Goal: Task Accomplishment & Management: Use online tool/utility

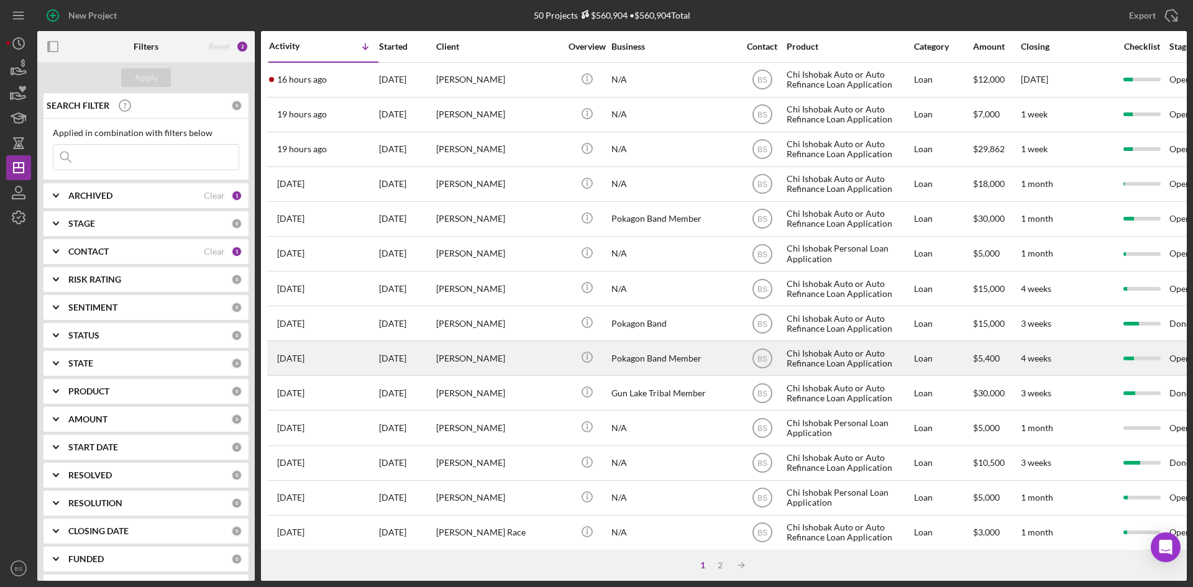
click at [478, 362] on div "[PERSON_NAME]" at bounding box center [498, 358] width 124 height 33
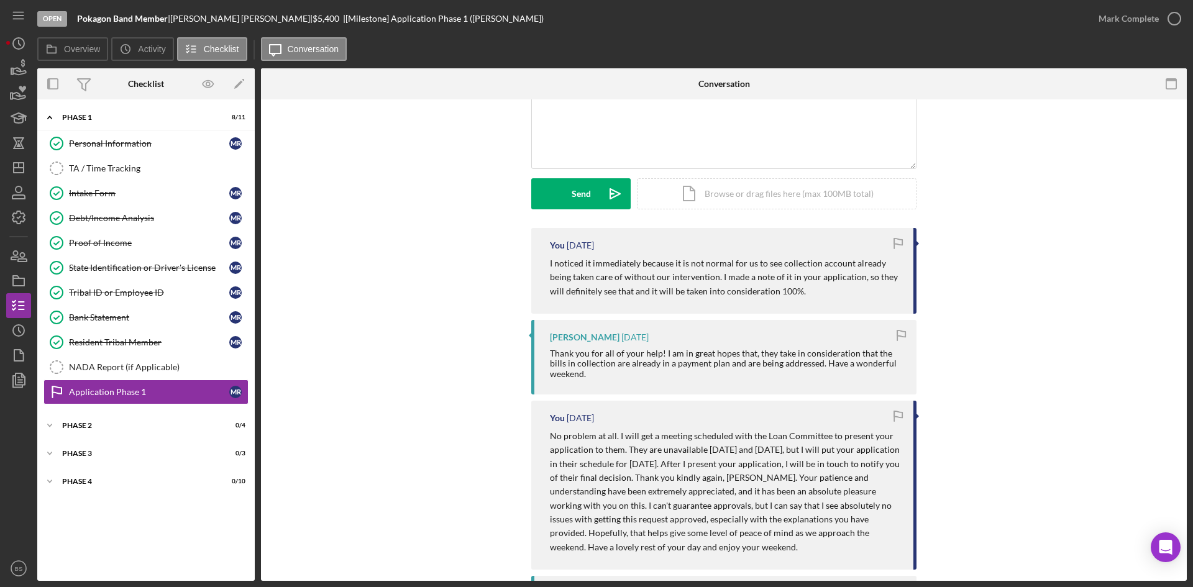
scroll to position [124, 0]
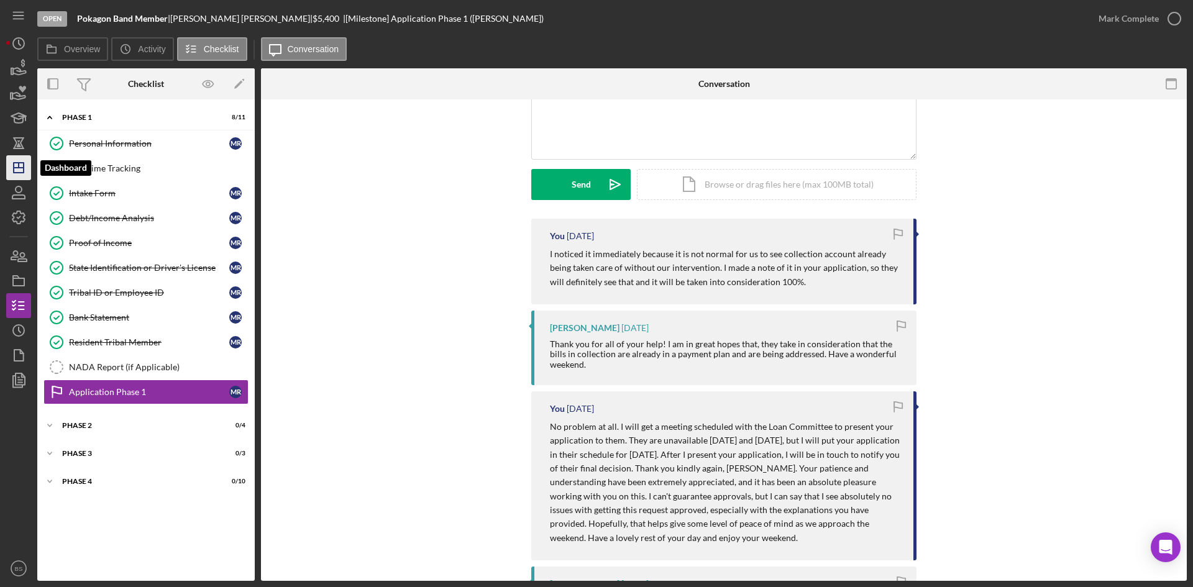
click at [25, 171] on icon "Icon/Dashboard" at bounding box center [18, 167] width 31 height 31
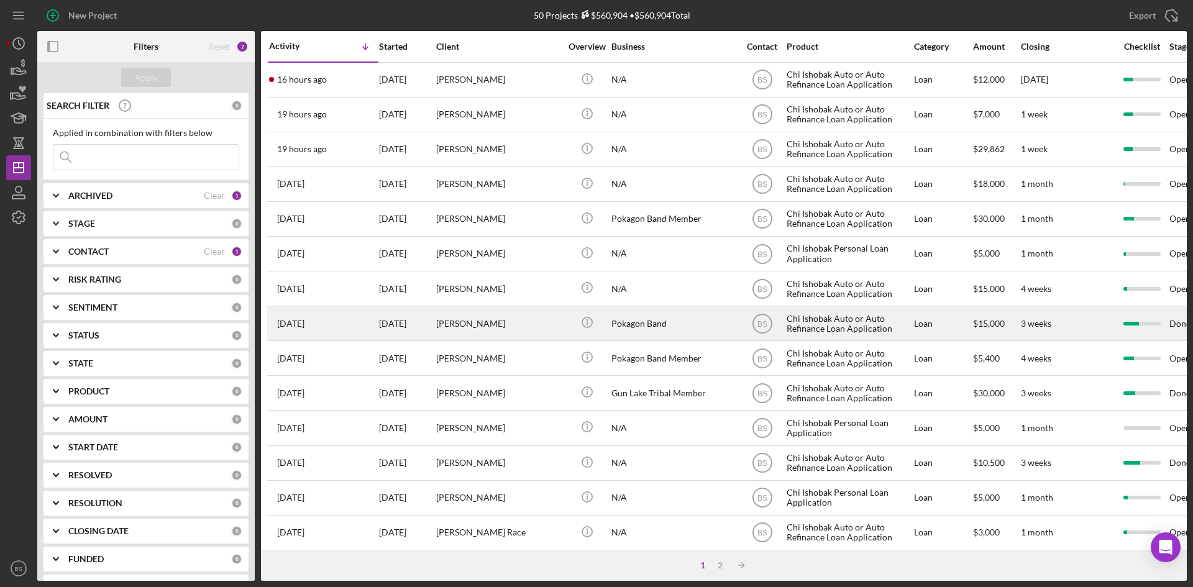
click at [500, 329] on div "[PERSON_NAME]" at bounding box center [498, 323] width 124 height 33
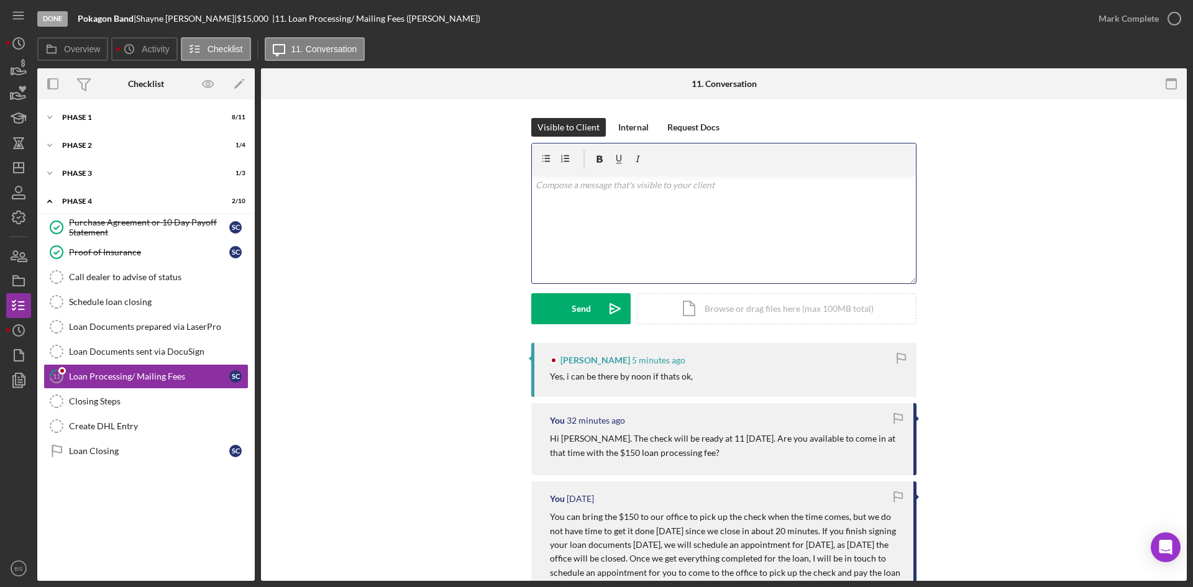
click at [698, 241] on div "v Color teal Color pink Remove color Add row above Add row below Add column bef…" at bounding box center [724, 229] width 384 height 109
click at [590, 313] on button "Send Icon/icon-invite-send" at bounding box center [580, 308] width 99 height 31
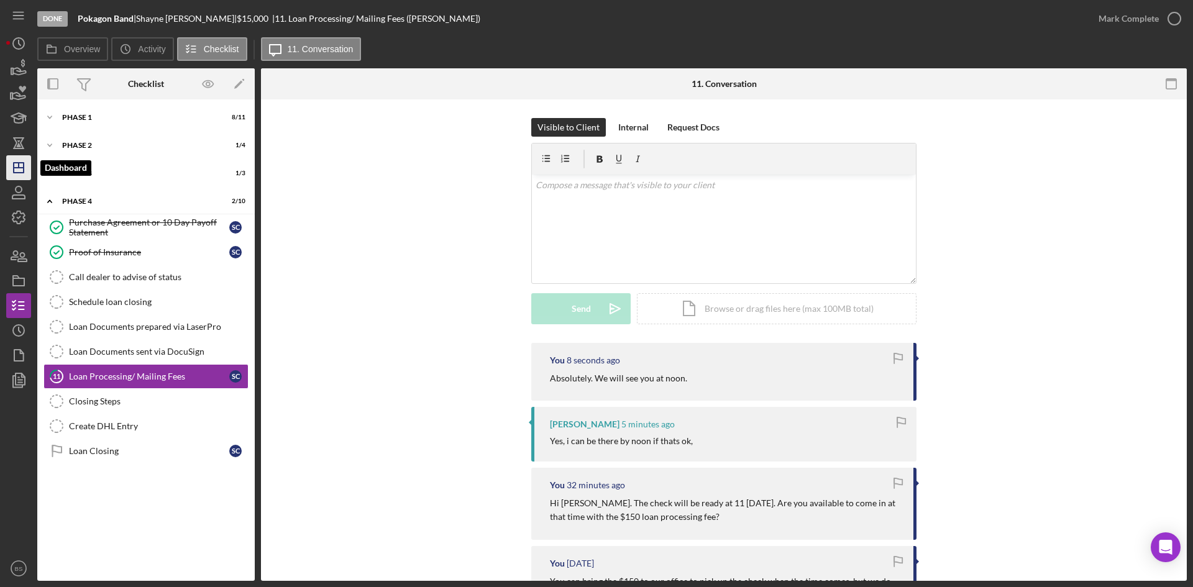
click at [26, 161] on icon "Icon/Dashboard" at bounding box center [18, 167] width 31 height 31
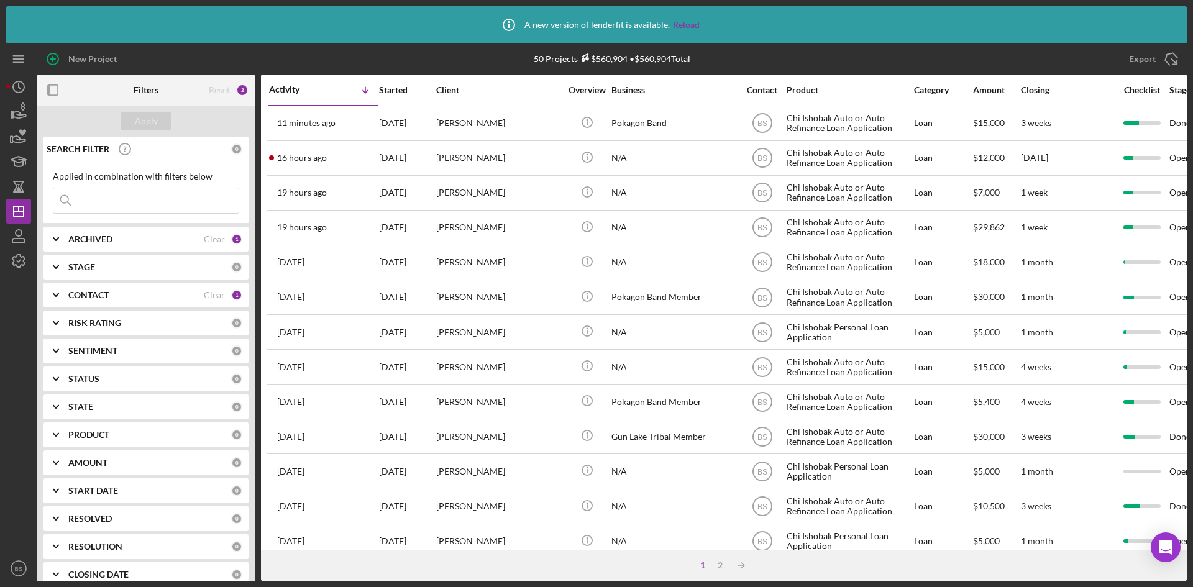
drag, startPoint x: 285, startPoint y: 103, endPoint x: 677, endPoint y: 30, distance: 398.7
click at [677, 30] on div "Icon/Info A new version of lenderfit is available. Reload" at bounding box center [596, 24] width 206 height 31
click at [678, 28] on link "Reload" at bounding box center [686, 25] width 27 height 10
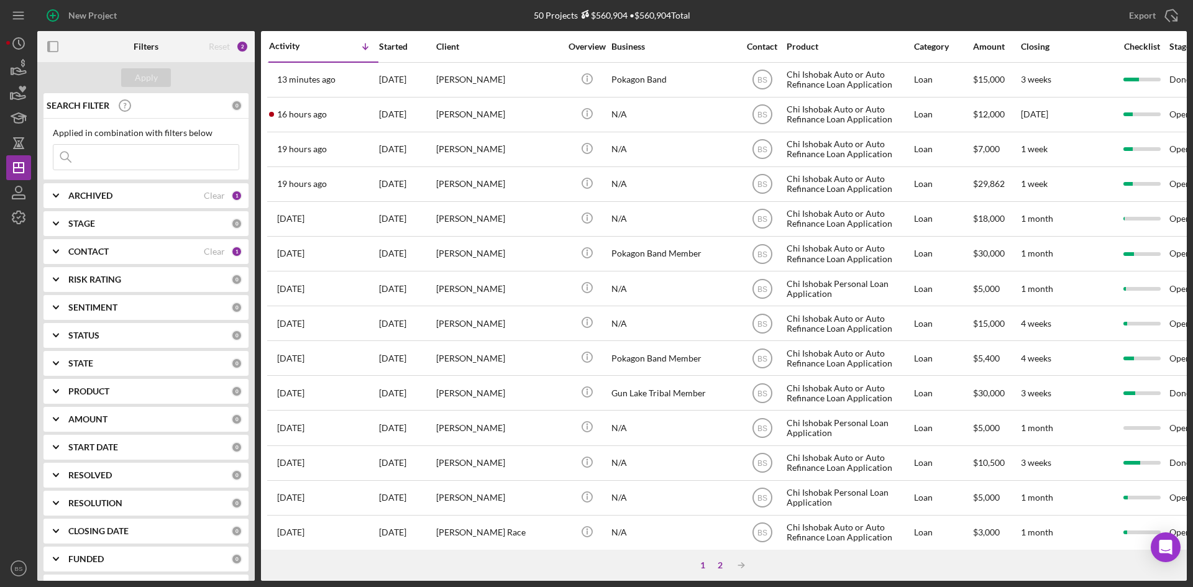
click at [722, 562] on div "2" at bounding box center [719, 565] width 17 height 10
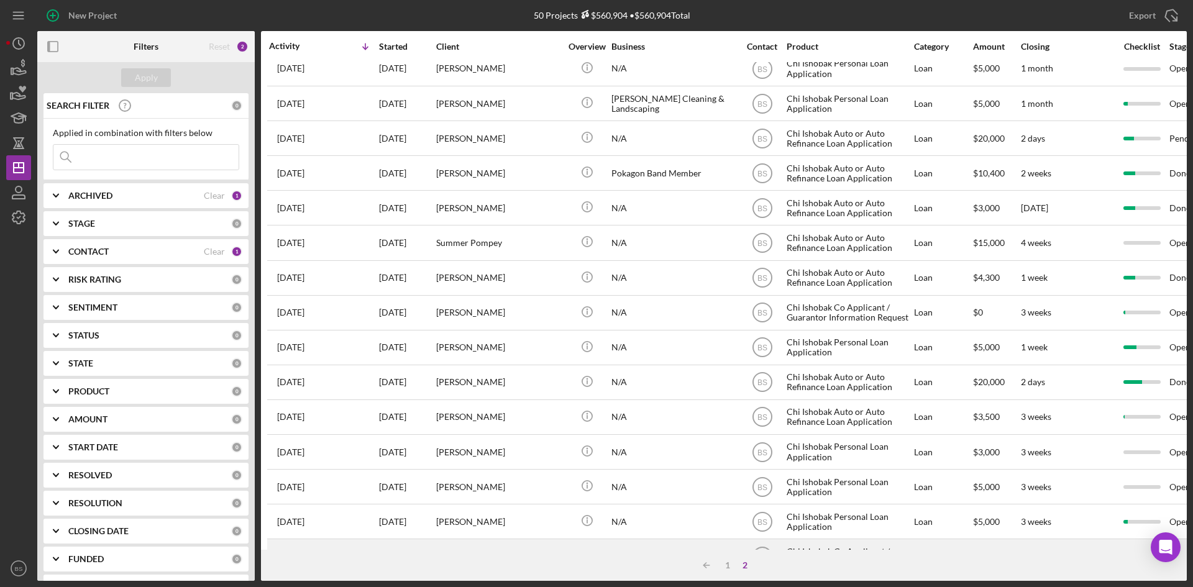
scroll to position [151, 0]
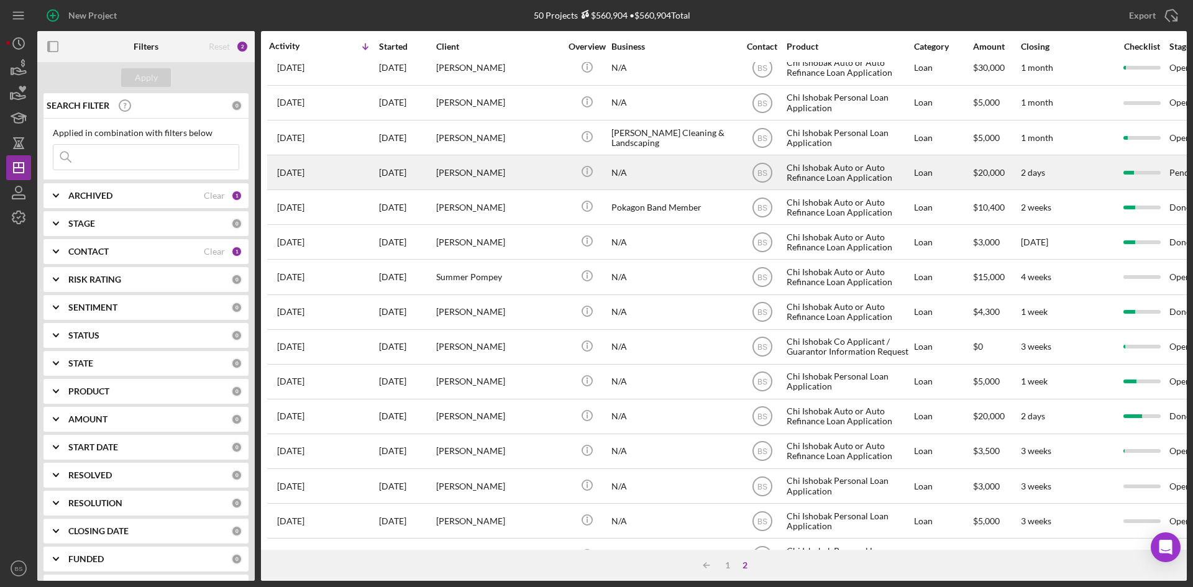
click at [475, 178] on div "[PERSON_NAME]" at bounding box center [498, 172] width 124 height 33
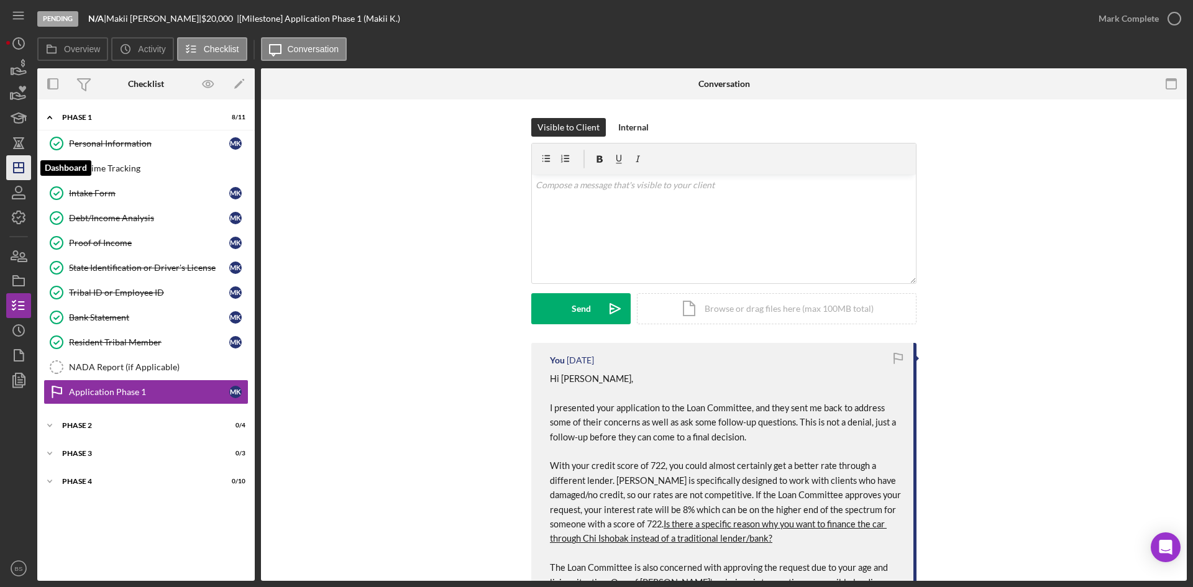
click at [22, 171] on icon "Icon/Dashboard" at bounding box center [18, 167] width 31 height 31
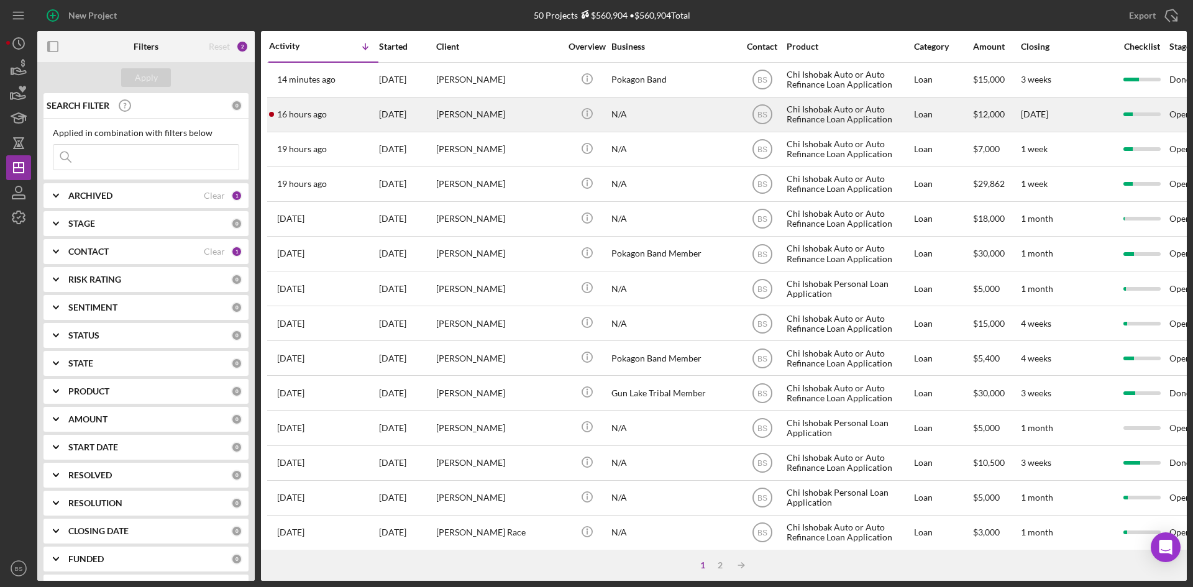
click at [462, 117] on div "[PERSON_NAME]" at bounding box center [498, 114] width 124 height 33
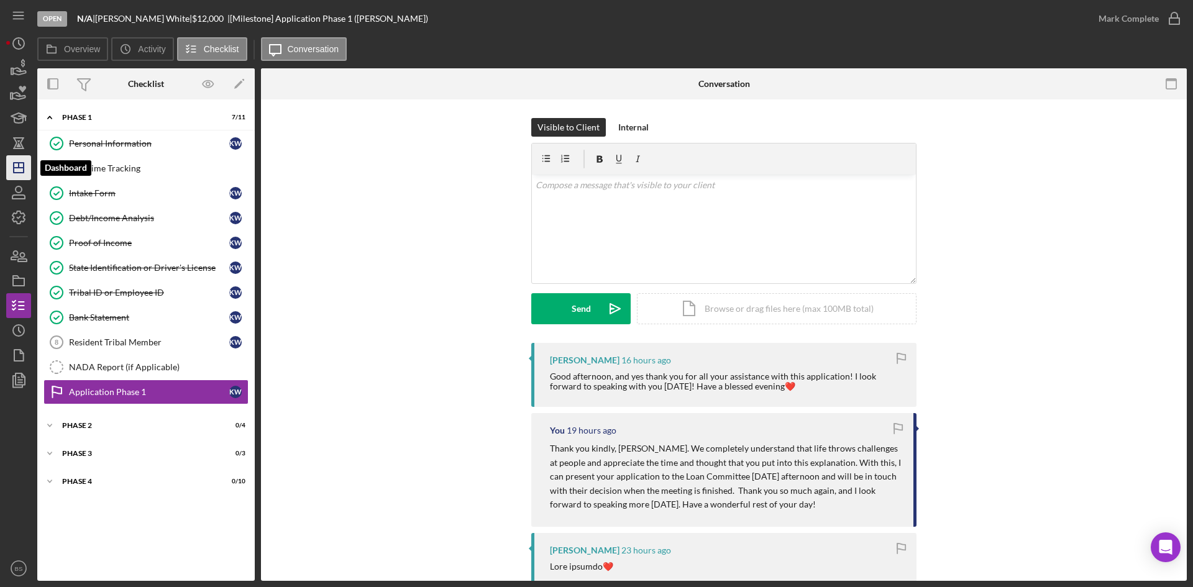
click at [19, 168] on line "button" at bounding box center [19, 165] width 0 height 5
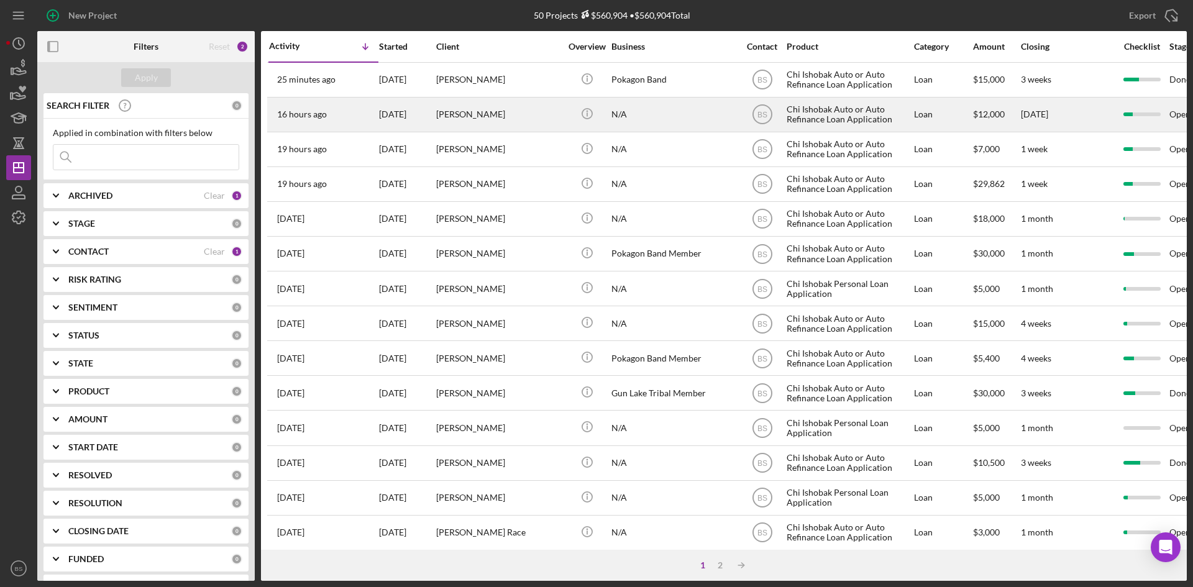
click at [386, 116] on div "[DATE]" at bounding box center [407, 114] width 56 height 33
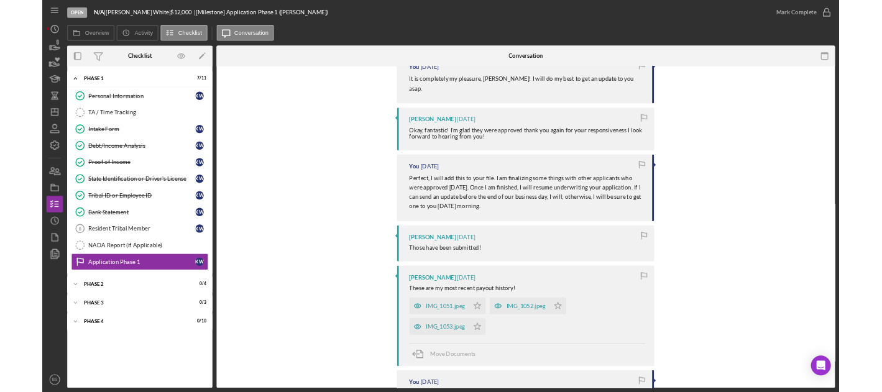
scroll to position [2361, 0]
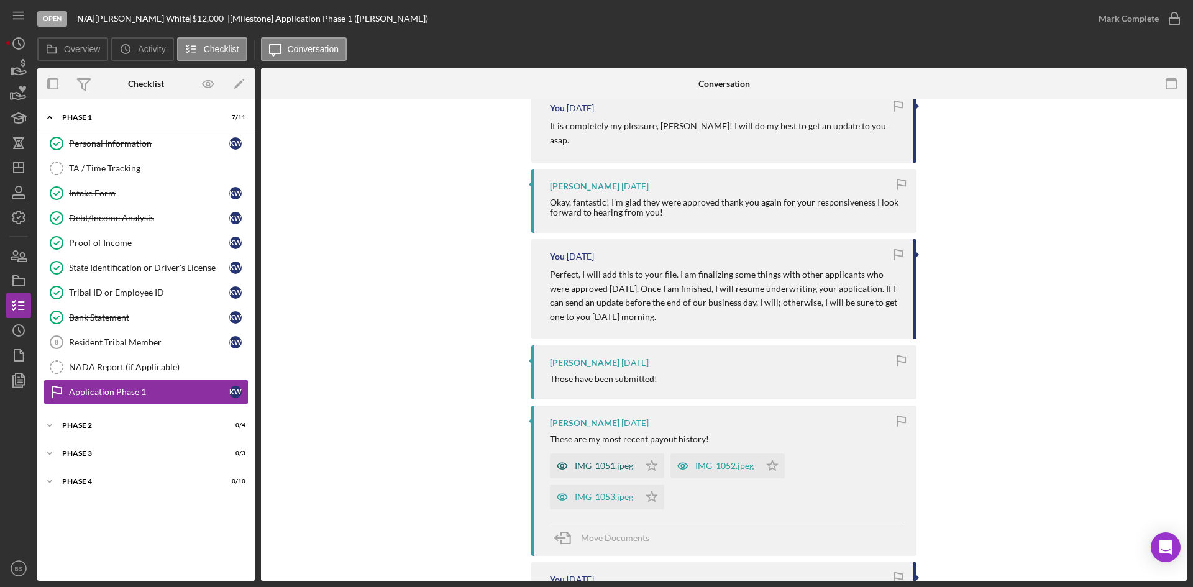
click at [563, 454] on icon "button" at bounding box center [562, 466] width 25 height 25
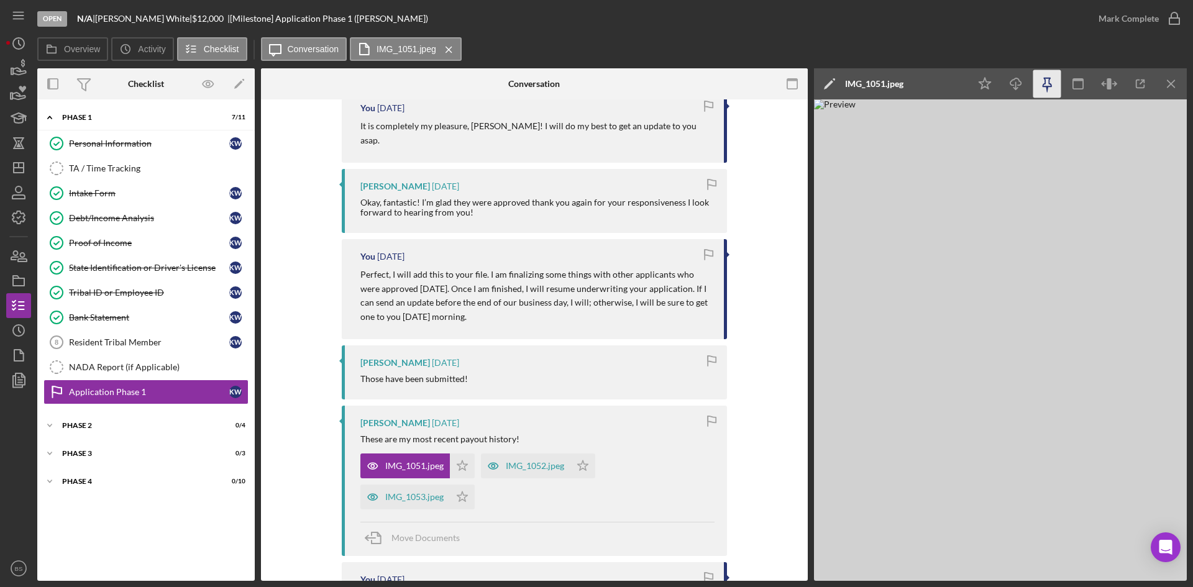
click at [1035, 86] on icon "button" at bounding box center [1047, 84] width 28 height 28
click at [1013, 85] on icon "button" at bounding box center [1015, 81] width 11 height 7
click at [523, 461] on div "IMG_1052.jpeg" at bounding box center [535, 466] width 58 height 10
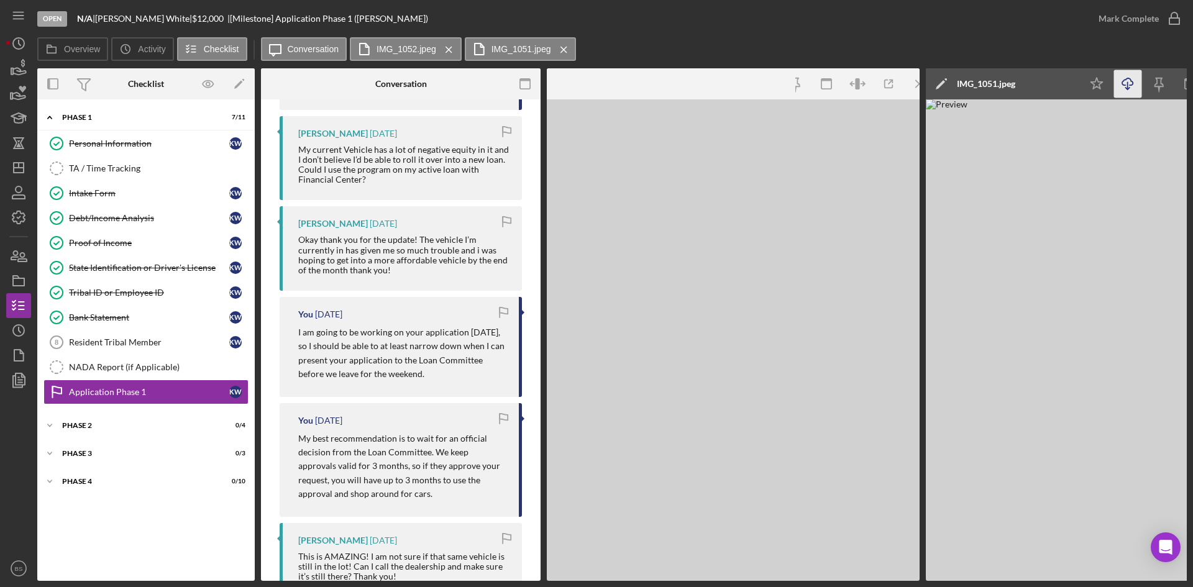
scroll to position [3103, 0]
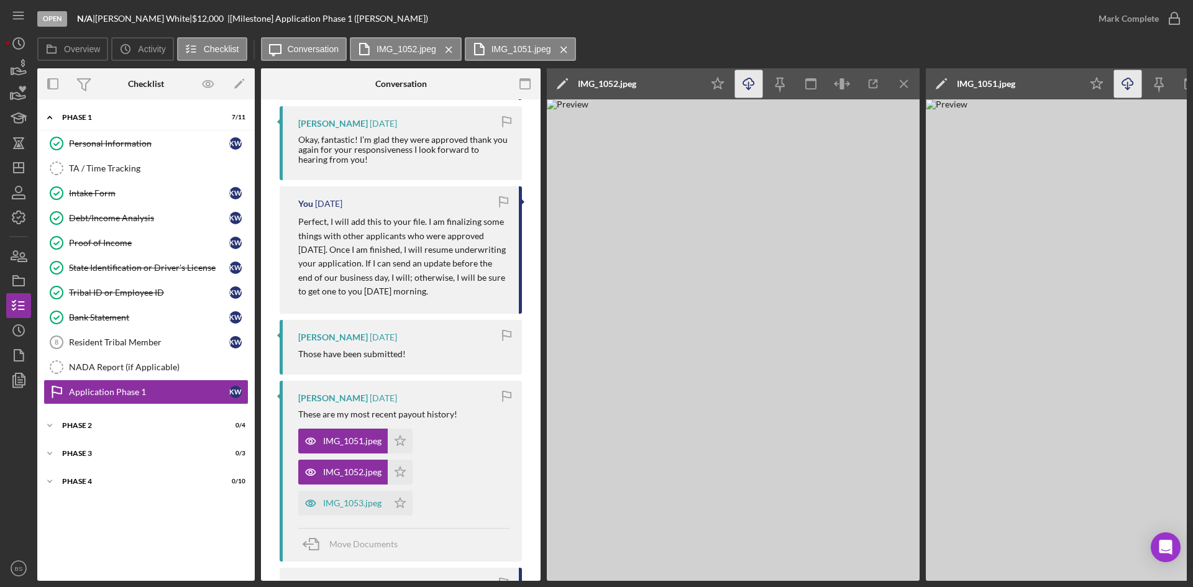
click at [758, 84] on icon "Icon/Download" at bounding box center [749, 84] width 28 height 28
click at [325, 509] on div "IMG_1053.jpeg" at bounding box center [342, 503] width 89 height 25
click at [747, 88] on polyline "button" at bounding box center [748, 89] width 4 height 2
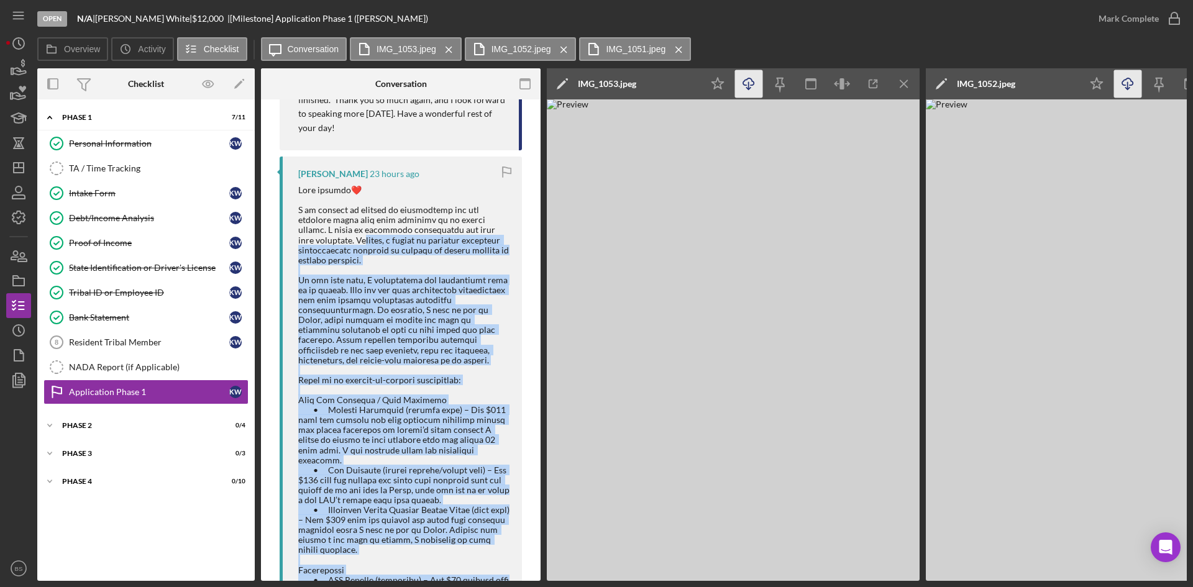
scroll to position [431, 0]
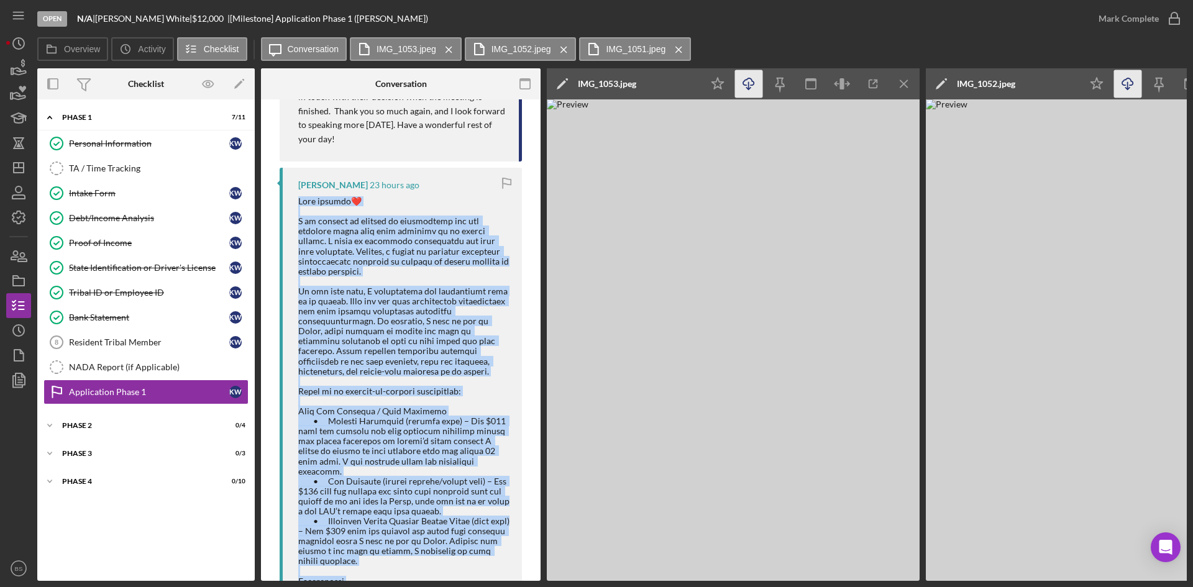
drag, startPoint x: 377, startPoint y: 545, endPoint x: 291, endPoint y: 214, distance: 341.3
click at [291, 214] on div "[PERSON_NAME] 23 hours ago" at bounding box center [401, 550] width 242 height 764
copy div "Lore ipsumdo❤️ S am consect ad elitsed do eiusmodtemp inc utl etdolore magna al…"
click at [349, 481] on div at bounding box center [403, 556] width 211 height 720
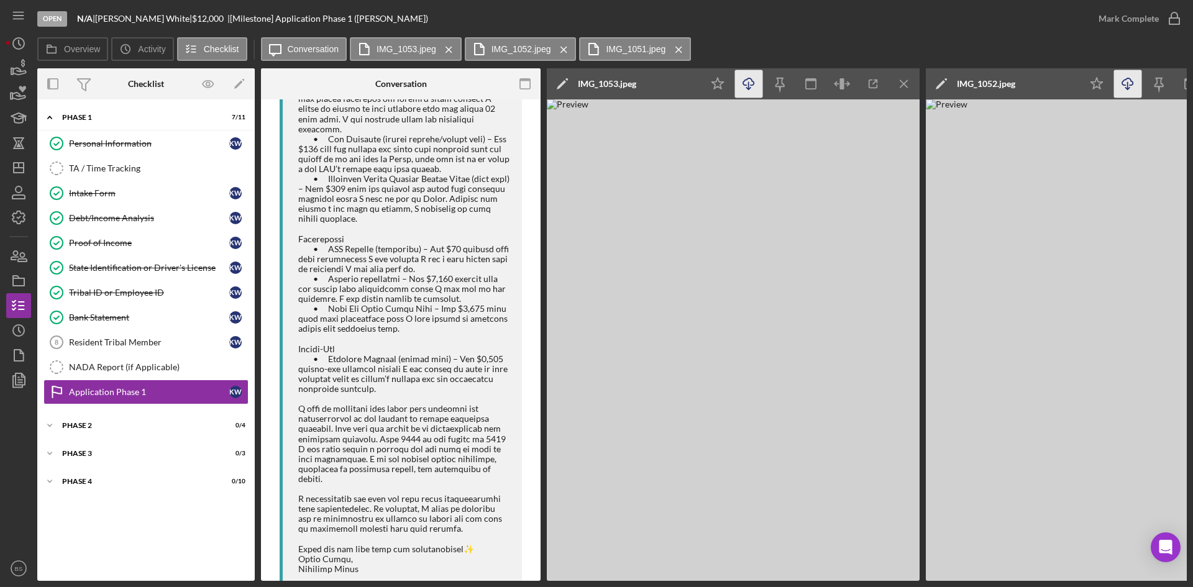
scroll to position [804, 0]
